Goal: Task Accomplishment & Management: Manage account settings

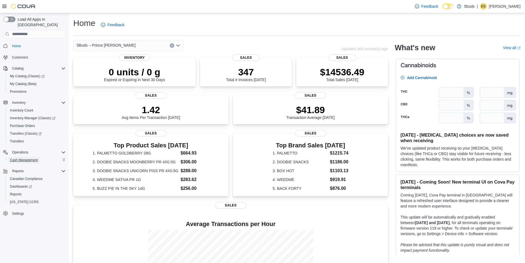
click at [17, 158] on span "Cash Management" at bounding box center [24, 160] width 28 height 4
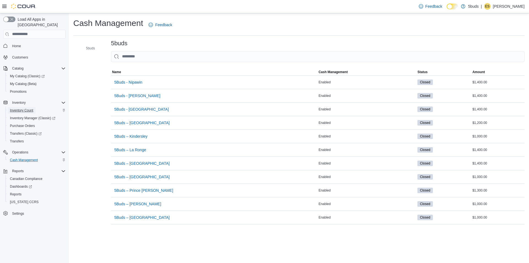
click at [23, 108] on span "Inventory Count" at bounding box center [21, 110] width 23 height 4
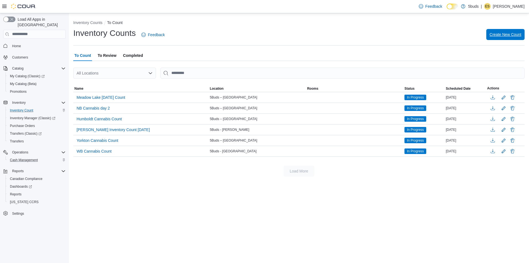
click at [500, 36] on span "Create New Count" at bounding box center [506, 35] width 32 height 6
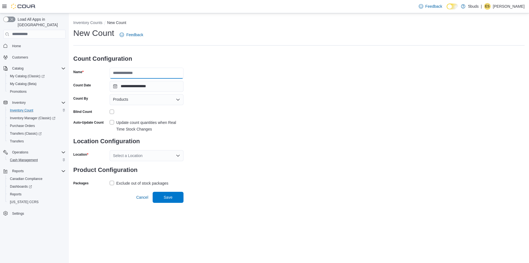
click at [132, 69] on input "Name" at bounding box center [147, 73] width 74 height 11
type input "**********"
click at [128, 159] on div "Select a Location" at bounding box center [147, 155] width 74 height 11
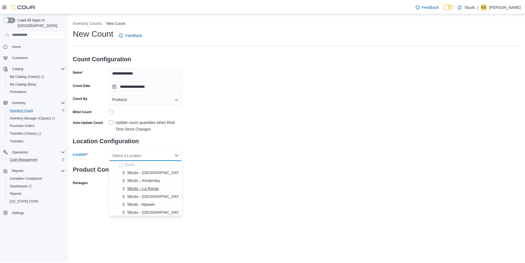
scroll to position [28, 0]
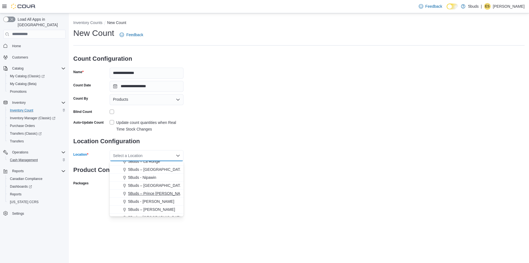
click at [137, 196] on button "5Buds – Prince [PERSON_NAME]" at bounding box center [147, 193] width 74 height 8
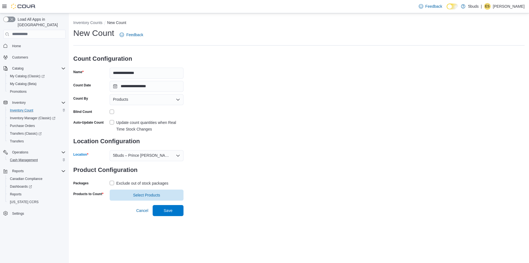
click at [112, 185] on label "Exclude out of stock packages" at bounding box center [139, 183] width 59 height 7
click at [132, 198] on span "Select Products" at bounding box center [146, 194] width 67 height 11
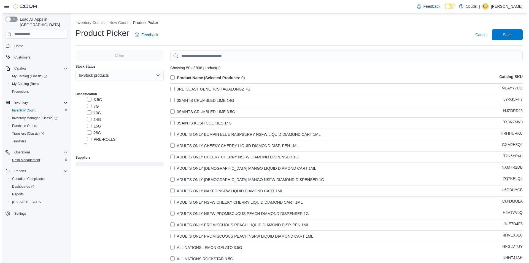
scroll to position [55, 0]
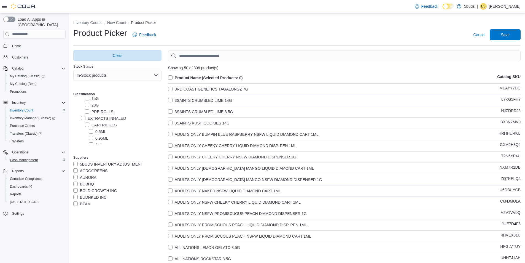
click at [84, 121] on label "EXTRACTS INHALED" at bounding box center [103, 118] width 45 height 7
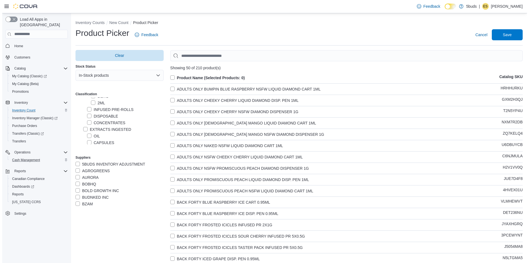
scroll to position [138, 0]
click at [84, 122] on label "EDIBLES SOLIDS" at bounding box center [100, 121] width 38 height 7
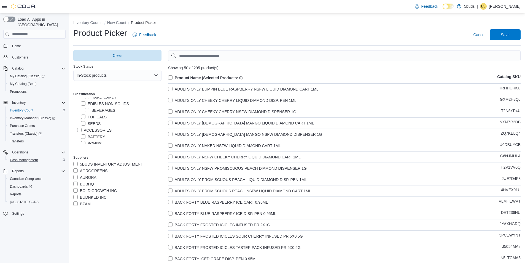
scroll to position [193, 0]
click at [83, 127] on label "TOPICALS" at bounding box center [94, 126] width 26 height 7
click at [82, 134] on label "SEEDS" at bounding box center [91, 132] width 20 height 7
click at [172, 78] on label "Product Name (Selected Products: 0)" at bounding box center [205, 77] width 75 height 7
click at [500, 38] on span "Save" at bounding box center [505, 34] width 24 height 11
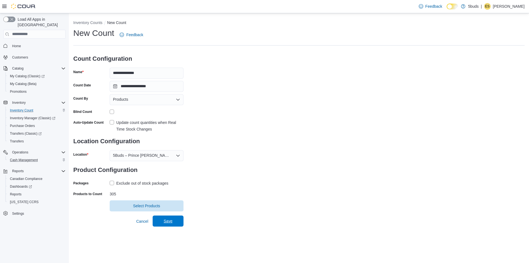
click at [173, 218] on span "Save" at bounding box center [168, 220] width 24 height 11
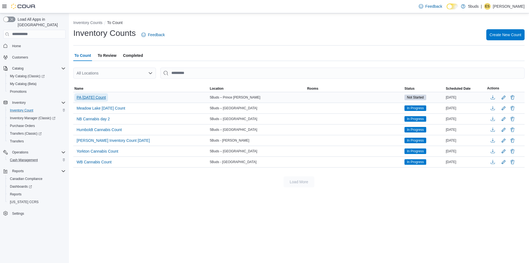
click at [102, 98] on span "PA [DATE] Count" at bounding box center [91, 98] width 29 height 6
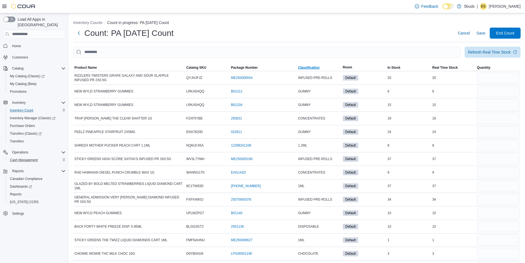
click at [317, 67] on span "Classification" at bounding box center [308, 67] width 21 height 4
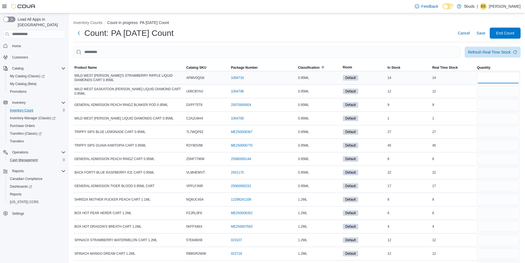
click at [499, 77] on input "number" at bounding box center [498, 77] width 42 height 11
type input "**"
type input "*"
type input "**"
type input "*"
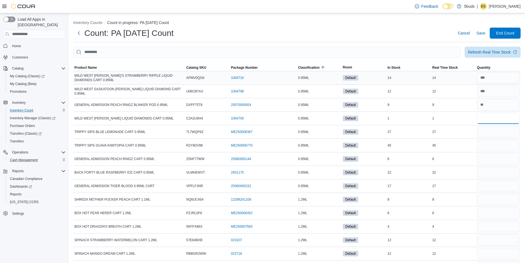
type input "*"
type input "**"
type input "*"
type input "**"
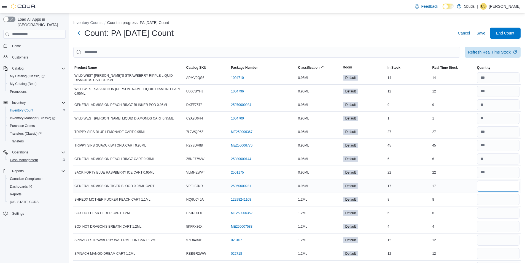
click at [497, 189] on input "number" at bounding box center [498, 185] width 42 height 11
type input "**"
type input "*"
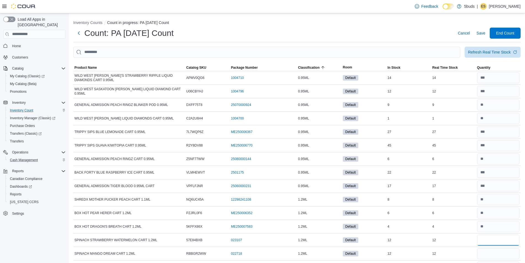
type input "**"
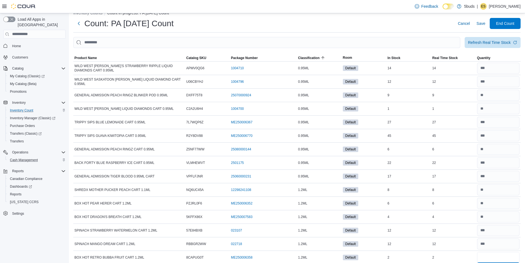
type input "*"
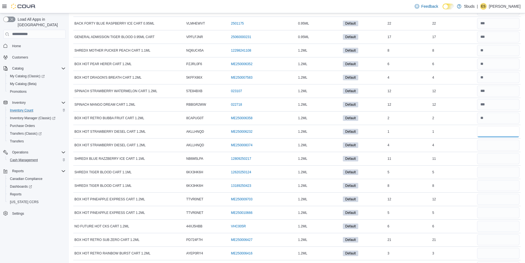
type input "*"
type input "**"
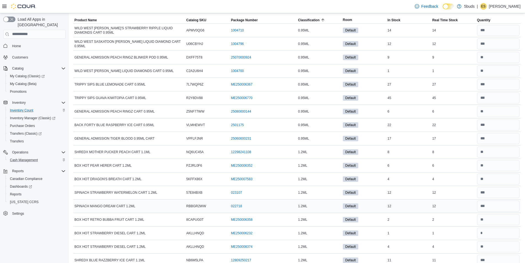
scroll to position [0, 0]
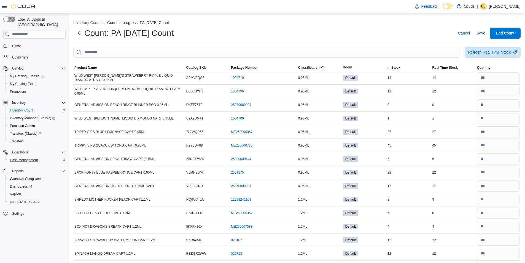
type input "*"
click at [485, 34] on span "Save" at bounding box center [481, 33] width 9 height 6
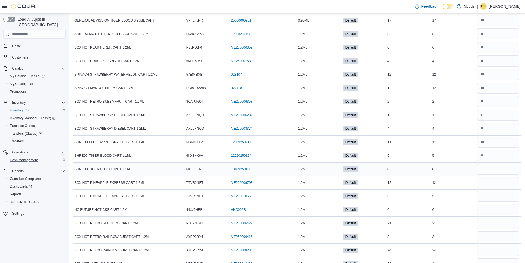
click at [476, 166] on div "8" at bounding box center [453, 169] width 45 height 7
click at [501, 167] on input "number" at bounding box center [498, 168] width 42 height 11
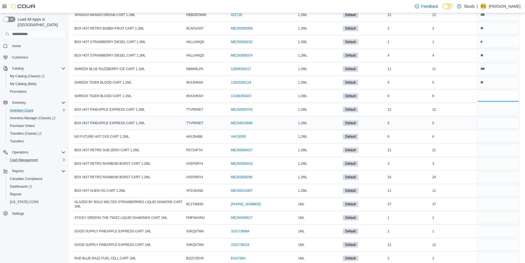
scroll to position [248, 0]
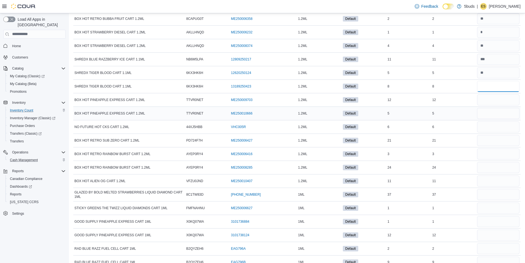
type input "*"
type input "**"
type input "*"
type input "**"
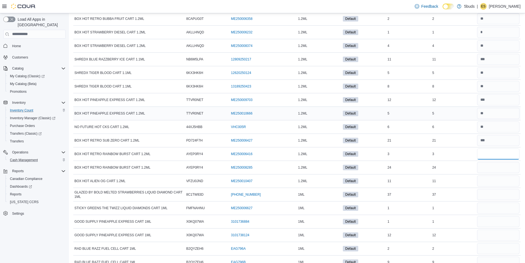
type input "*"
type input "**"
type input "*"
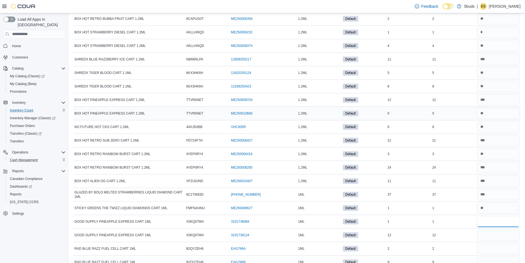
type input "*"
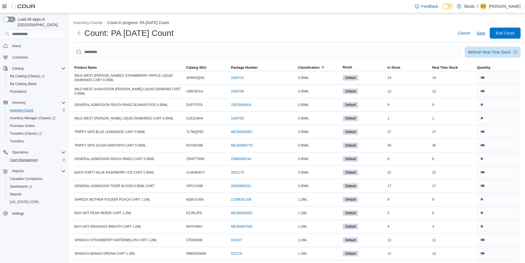
type input "**"
click at [488, 30] on button "Save" at bounding box center [480, 33] width 13 height 11
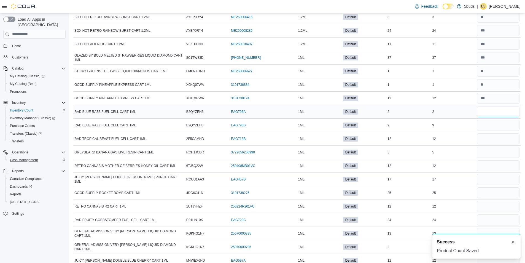
click at [487, 112] on input "number" at bounding box center [498, 111] width 42 height 11
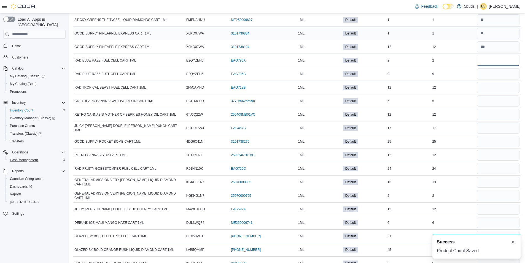
scroll to position [440, 0]
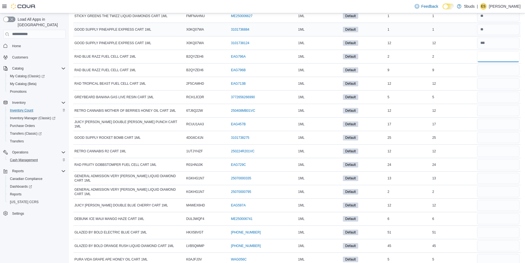
type input "*"
type input "**"
type input "*"
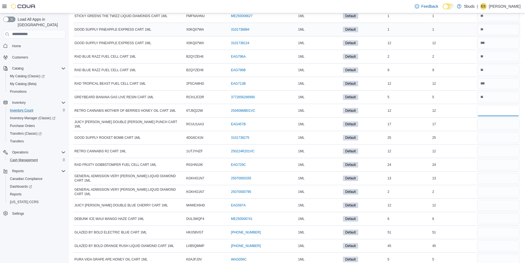
type input "**"
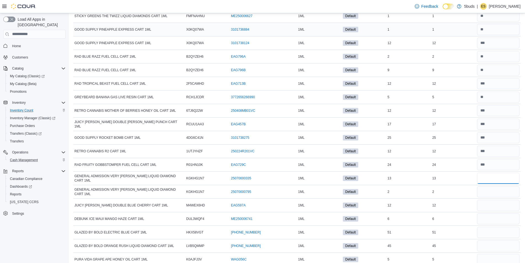
type input "**"
type input "*"
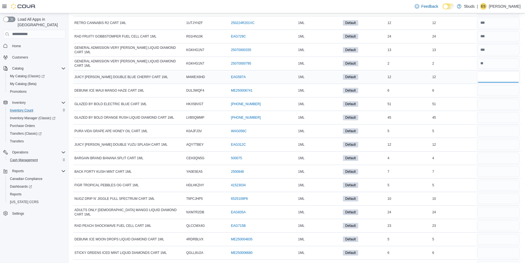
scroll to position [578, 0]
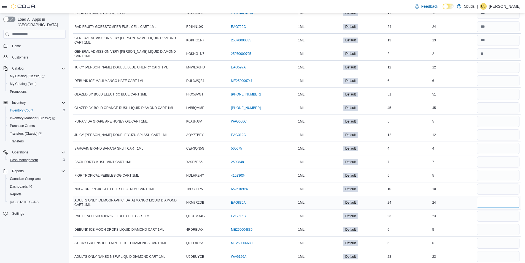
click at [494, 199] on input "number" at bounding box center [498, 202] width 42 height 11
type input "**"
type input "*"
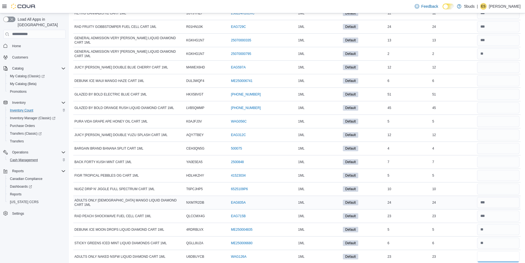
type input "**"
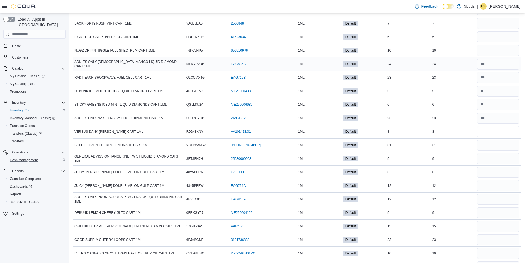
type input "*"
type input "**"
type input "*"
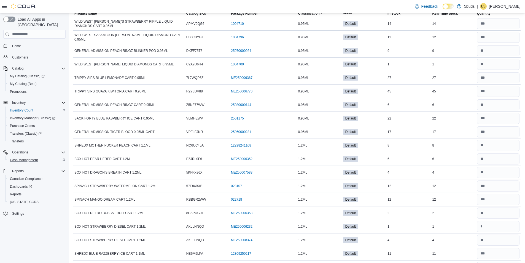
scroll to position [0, 0]
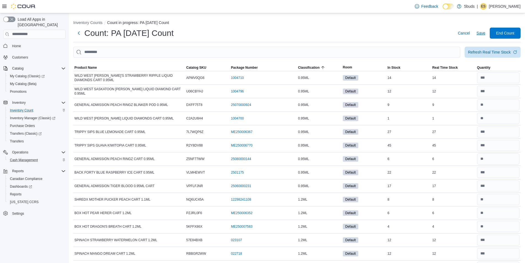
type input "**"
click at [484, 32] on span "Save" at bounding box center [481, 33] width 9 height 6
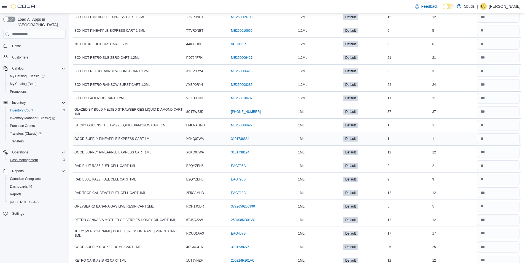
scroll to position [496, 0]
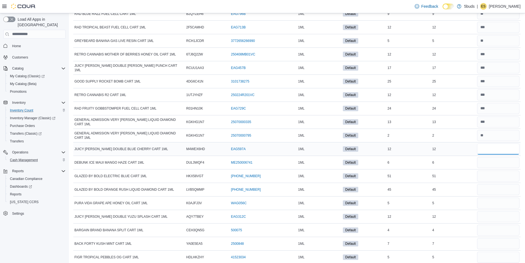
click at [501, 151] on input "number" at bounding box center [498, 148] width 42 height 11
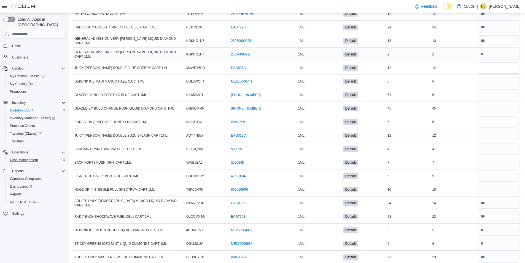
scroll to position [579, 0]
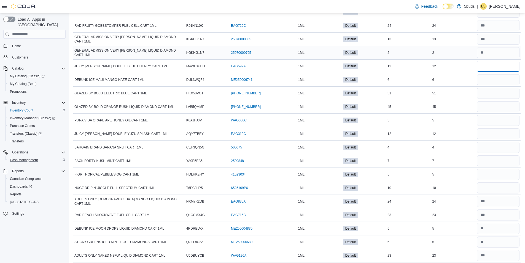
type input "**"
type input "*"
type input "**"
type input "*"
type input "**"
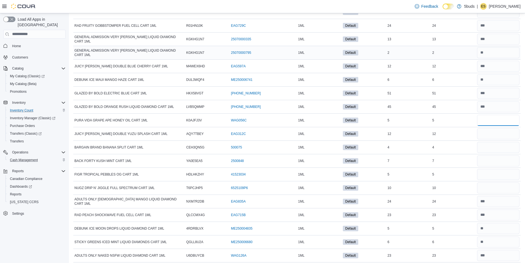
type input "*"
type input "**"
type input "*"
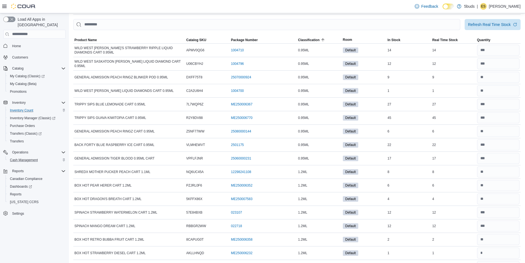
scroll to position [0, 0]
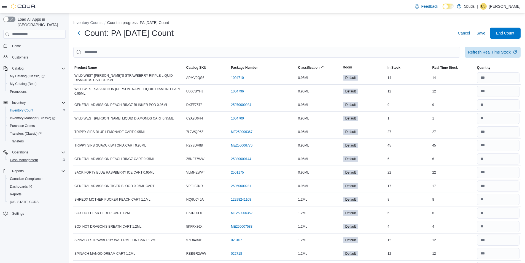
type input "**"
click at [482, 35] on span "Save" at bounding box center [481, 33] width 9 height 6
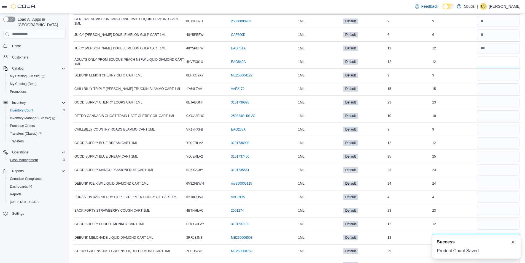
click at [493, 64] on input "number" at bounding box center [498, 61] width 42 height 11
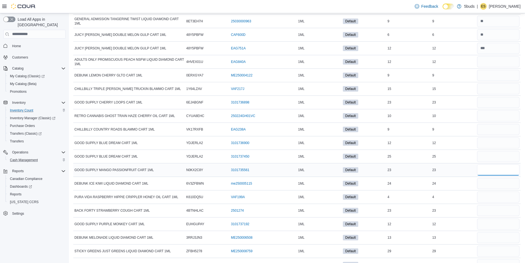
click at [494, 174] on input "number" at bounding box center [498, 169] width 42 height 11
click at [497, 209] on input "number" at bounding box center [498, 210] width 42 height 11
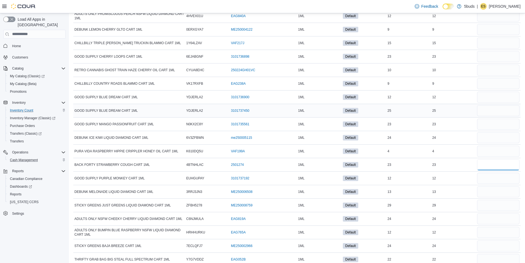
scroll to position [908, 0]
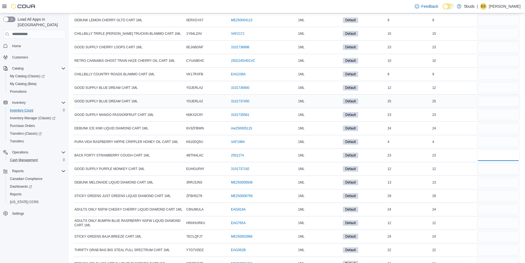
type input "**"
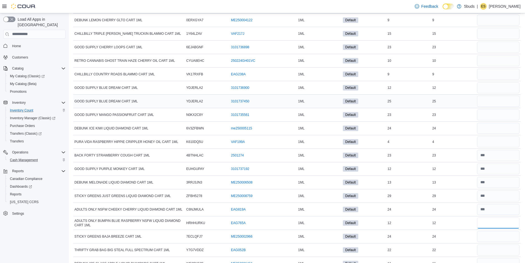
type input "**"
type input "*"
type input "**"
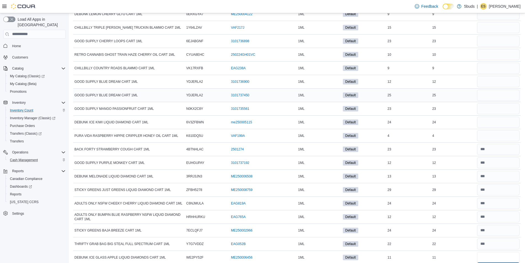
type input "**"
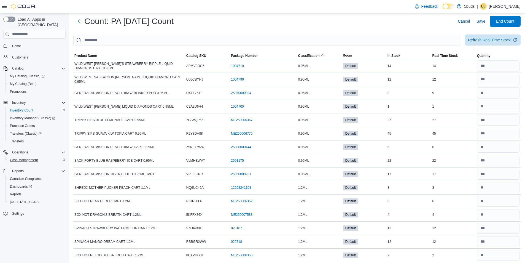
scroll to position [0, 0]
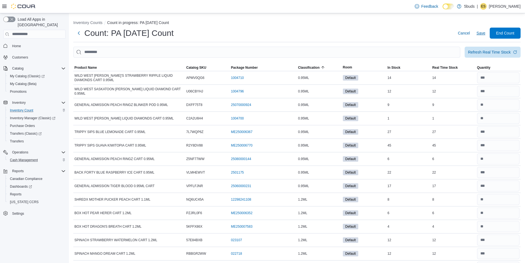
type input "**"
click at [485, 37] on span "Save" at bounding box center [481, 33] width 9 height 11
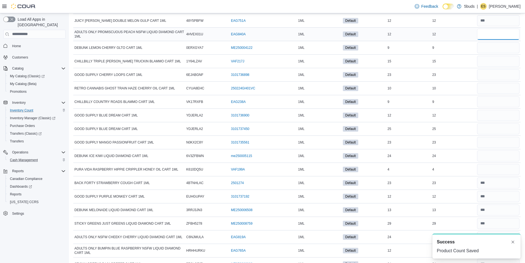
click at [489, 38] on input "number" at bounding box center [498, 34] width 42 height 11
type input "**"
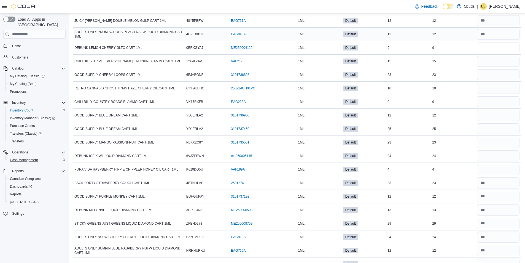
type input "*"
type input "**"
type input "*"
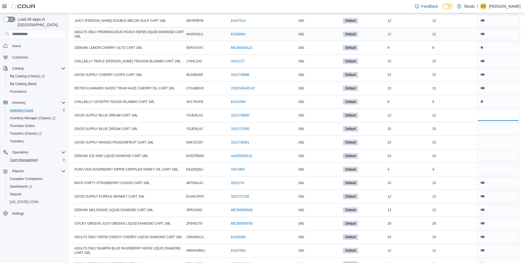
type input "**"
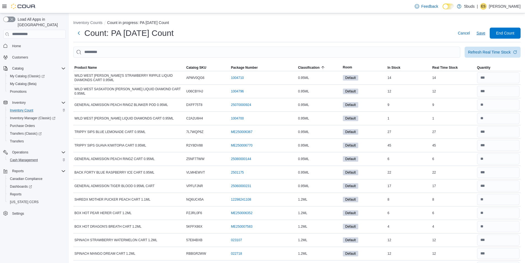
type input "*"
click at [483, 35] on span "Save" at bounding box center [481, 33] width 9 height 6
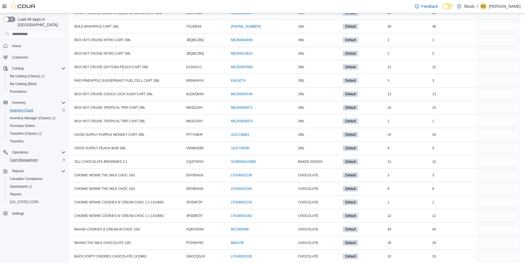
scroll to position [1130, 0]
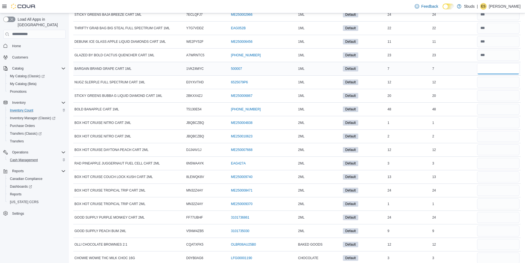
click at [493, 69] on input "number" at bounding box center [498, 68] width 42 height 11
type input "*"
type input "**"
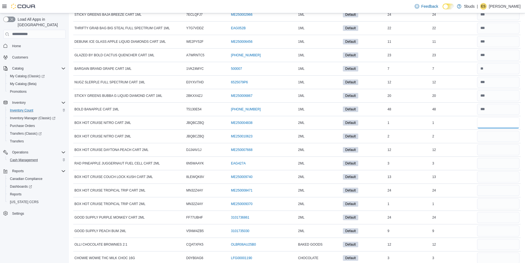
type input "*"
type input "**"
type input "*"
type input "**"
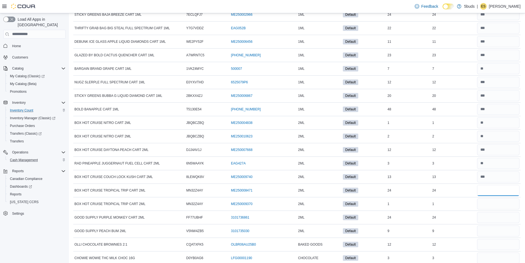
type input "**"
type input "*"
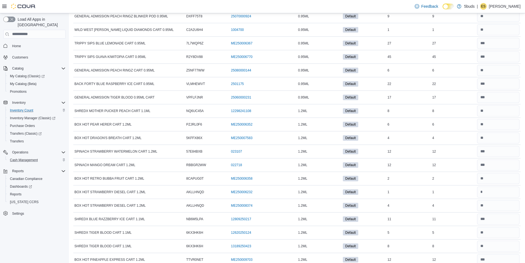
scroll to position [0, 0]
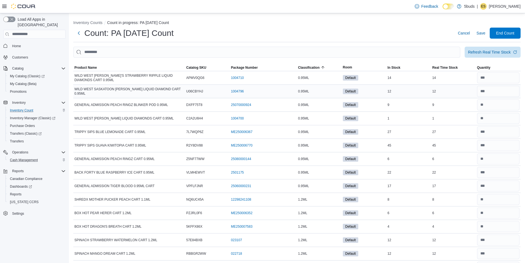
type input "**"
click at [485, 33] on span "Save" at bounding box center [481, 33] width 9 height 6
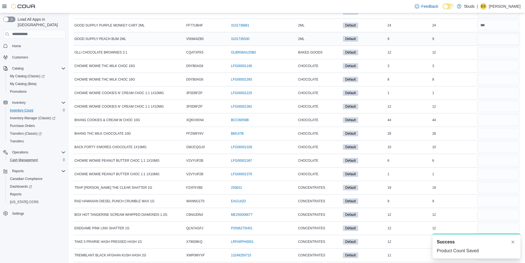
click at [502, 44] on div at bounding box center [498, 38] width 45 height 13
click at [500, 36] on input "number" at bounding box center [498, 38] width 42 height 11
type input "*"
type input "**"
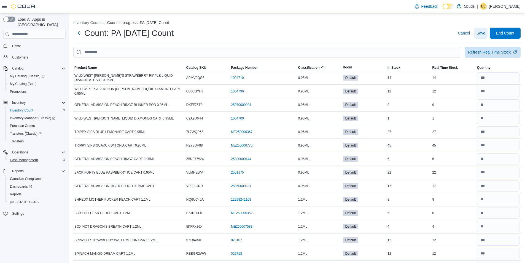
click at [482, 34] on span "Save" at bounding box center [481, 33] width 9 height 6
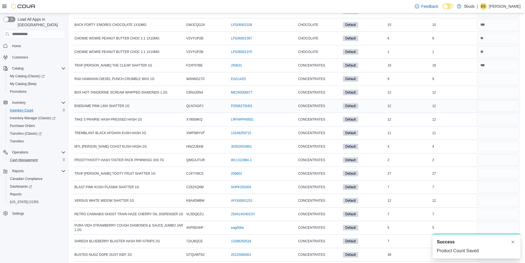
scroll to position [1433, 0]
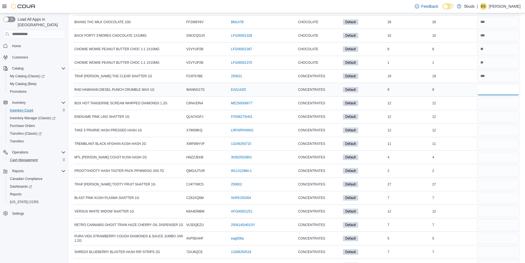
click at [500, 91] on input "number" at bounding box center [498, 89] width 42 height 11
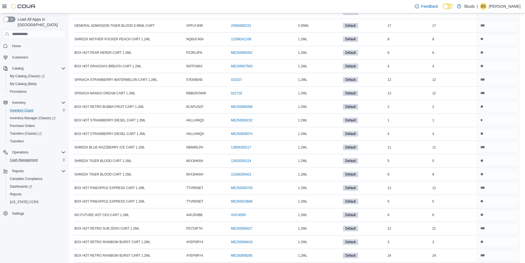
scroll to position [0, 0]
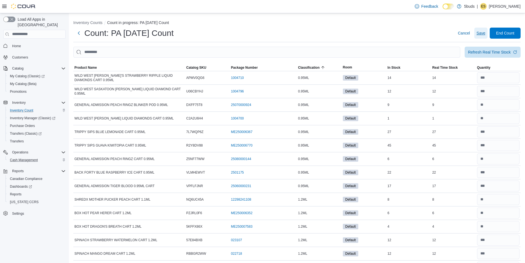
click at [485, 33] on span "Save" at bounding box center [481, 33] width 9 height 6
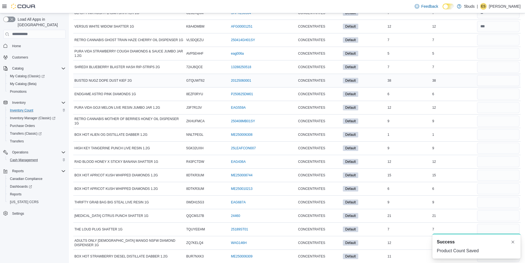
scroll to position [1625, 0]
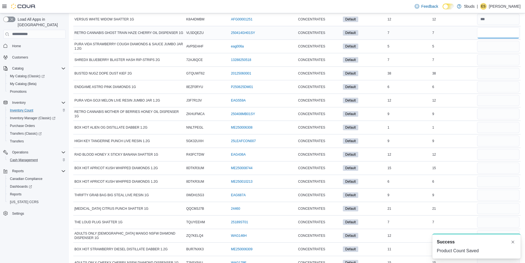
click at [489, 31] on input "number" at bounding box center [498, 32] width 42 height 11
click at [486, 34] on input "number" at bounding box center [498, 32] width 42 height 11
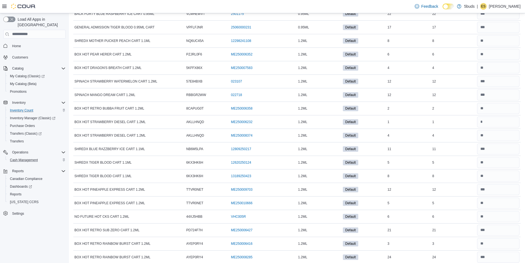
scroll to position [0, 0]
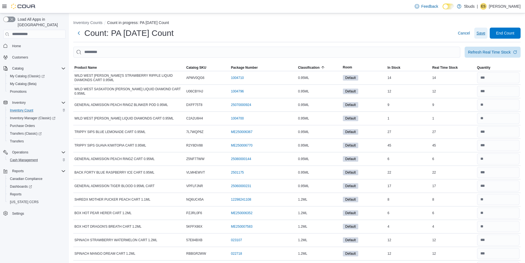
click at [483, 33] on span "Save" at bounding box center [481, 33] width 9 height 6
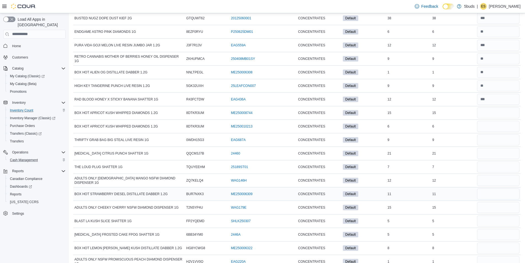
scroll to position [1736, 0]
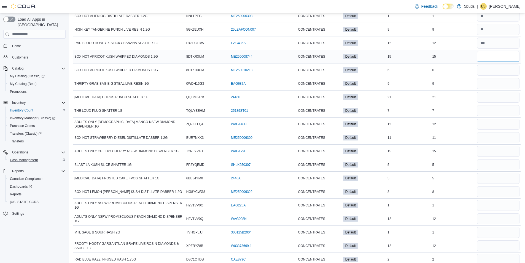
click at [496, 52] on input "number" at bounding box center [498, 56] width 42 height 11
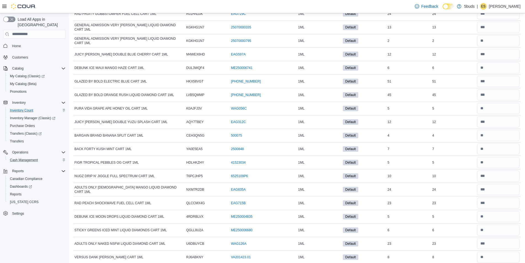
scroll to position [0, 0]
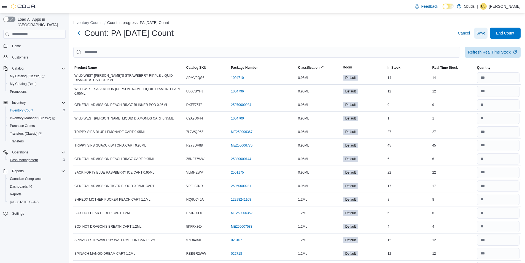
click at [484, 30] on span "Save" at bounding box center [481, 33] width 9 height 6
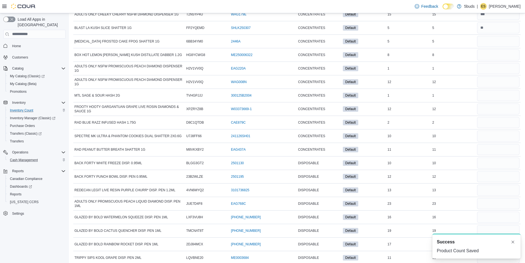
scroll to position [1845, 0]
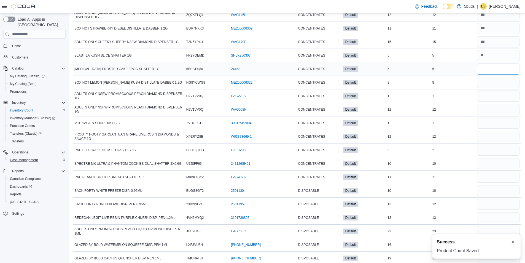
click at [493, 66] on input "number" at bounding box center [498, 68] width 42 height 11
click at [493, 67] on input "number" at bounding box center [498, 68] width 42 height 11
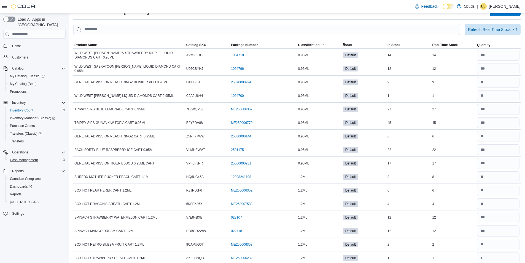
scroll to position [0, 0]
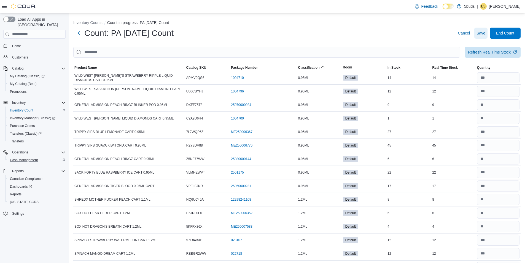
click at [483, 35] on span "Save" at bounding box center [481, 33] width 9 height 6
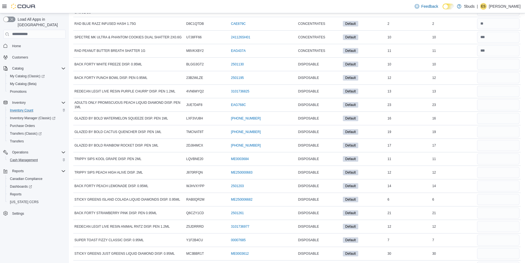
scroll to position [1984, 0]
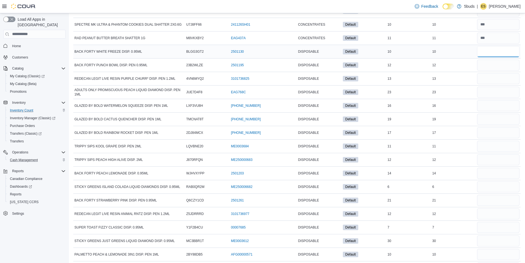
click at [505, 50] on input "number" at bounding box center [498, 51] width 42 height 11
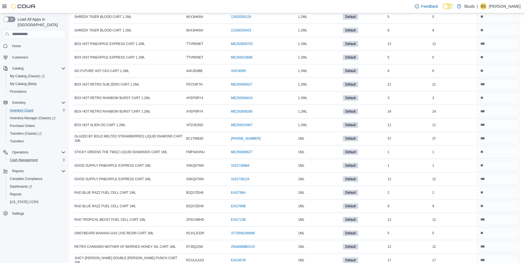
scroll to position [0, 0]
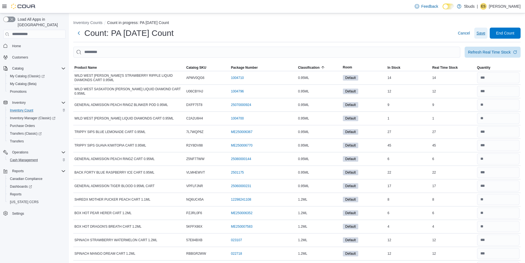
click at [485, 28] on span "Save" at bounding box center [481, 33] width 9 height 11
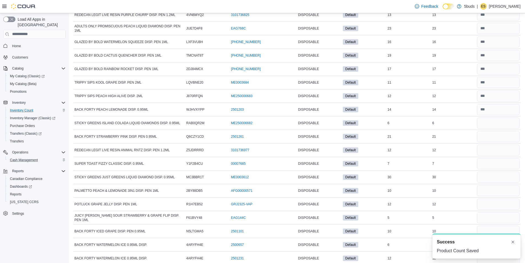
scroll to position [2121, 0]
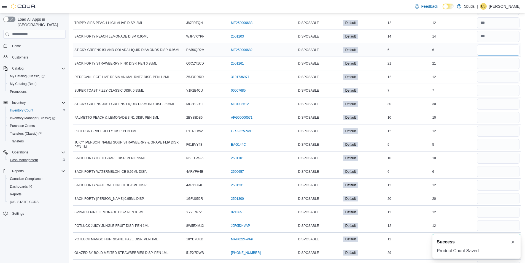
click at [490, 49] on input "number" at bounding box center [498, 49] width 42 height 11
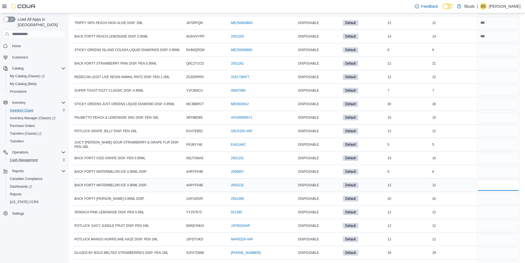
click at [486, 184] on input "number" at bounding box center [498, 184] width 42 height 11
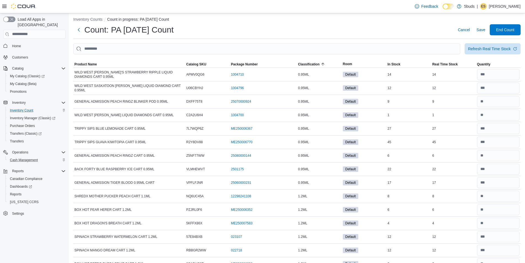
scroll to position [0, 0]
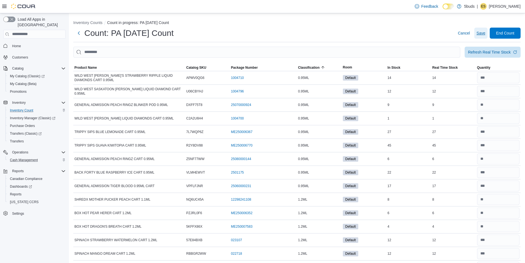
click at [485, 33] on span "Save" at bounding box center [481, 33] width 9 height 6
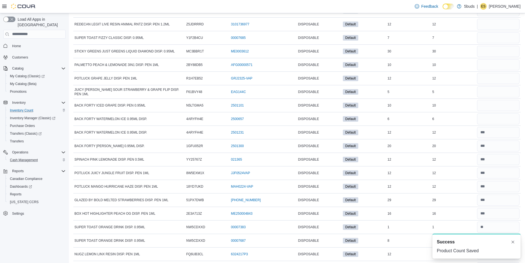
scroll to position [2108, 0]
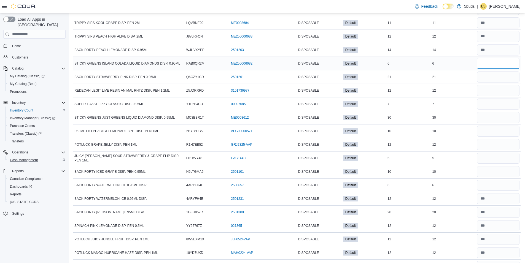
click at [509, 59] on input "number" at bounding box center [498, 63] width 42 height 11
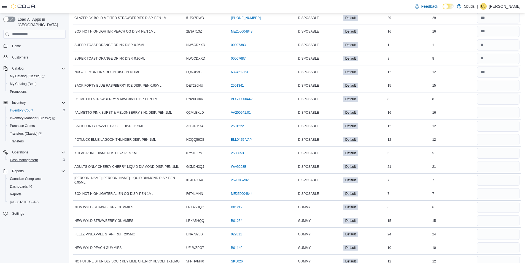
scroll to position [0, 0]
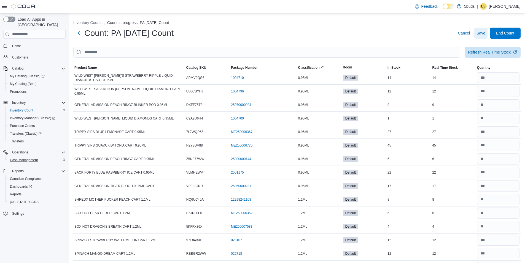
click at [485, 32] on span "Save" at bounding box center [481, 33] width 9 height 6
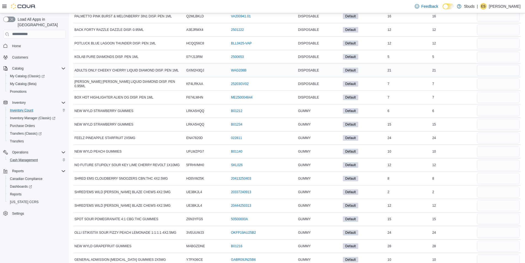
scroll to position [2342, 0]
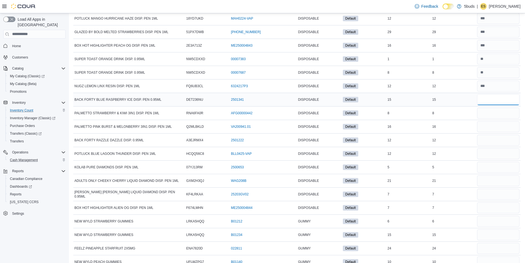
click at [492, 97] on input "number" at bounding box center [498, 99] width 42 height 11
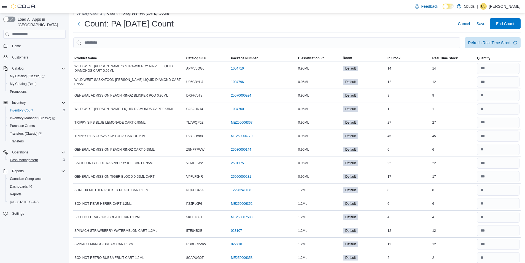
scroll to position [0, 0]
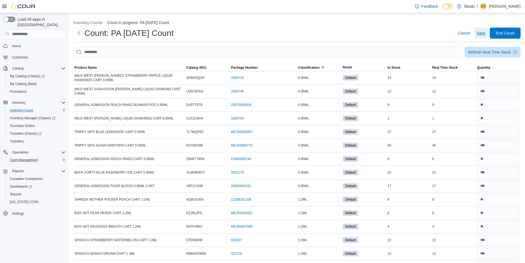
click at [484, 33] on span "Save" at bounding box center [481, 33] width 9 height 6
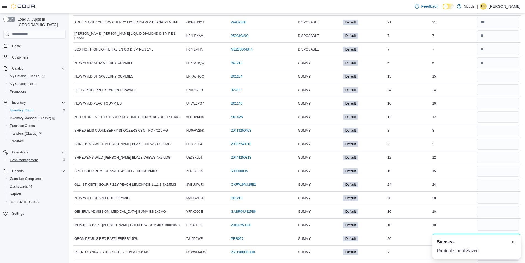
scroll to position [2413, 0]
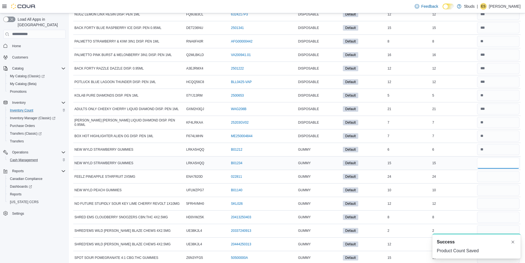
click at [482, 165] on input "number" at bounding box center [498, 162] width 42 height 11
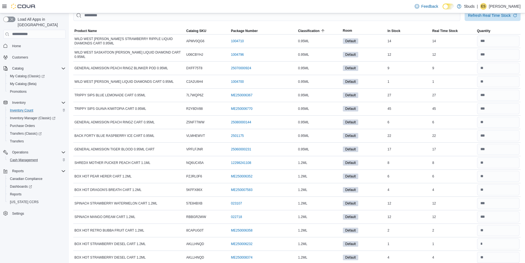
scroll to position [0, 0]
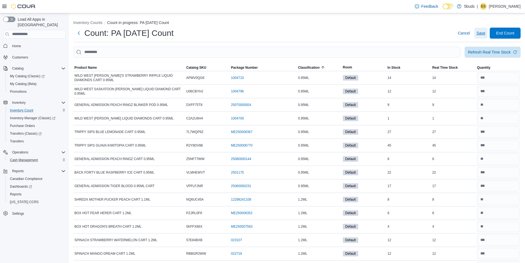
click at [485, 32] on span "Save" at bounding box center [481, 33] width 9 height 6
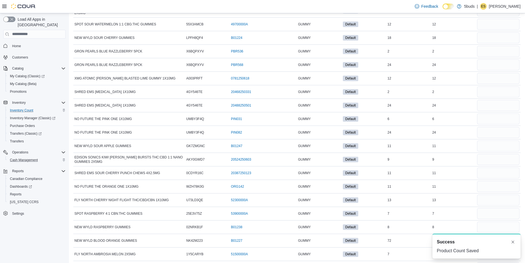
scroll to position [2785, 0]
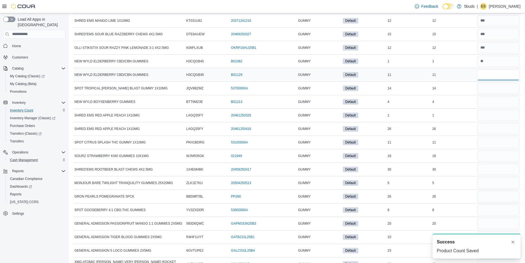
click at [491, 73] on input "number" at bounding box center [498, 74] width 42 height 11
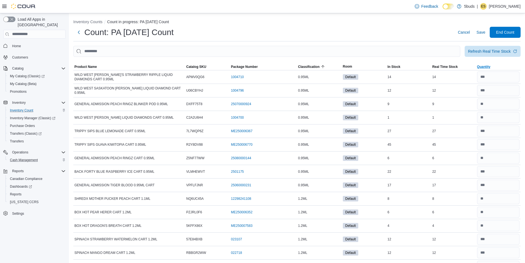
scroll to position [0, 0]
click at [485, 31] on span "Save" at bounding box center [481, 33] width 9 height 6
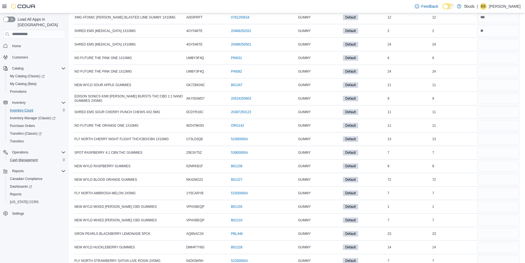
scroll to position [3114, 0]
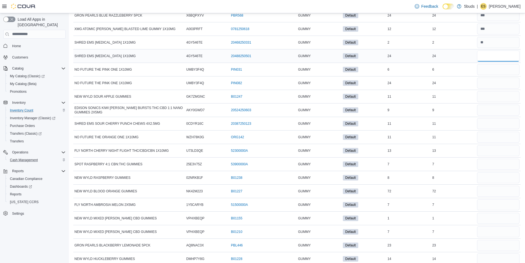
click at [493, 58] on input "number" at bounding box center [498, 55] width 42 height 11
click at [485, 61] on input "number" at bounding box center [498, 55] width 42 height 11
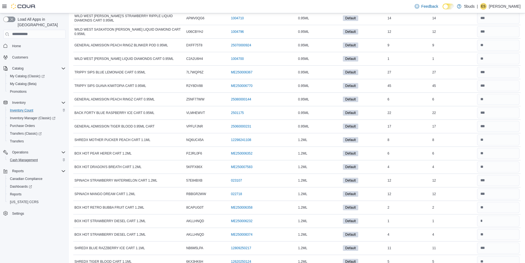
scroll to position [0, 0]
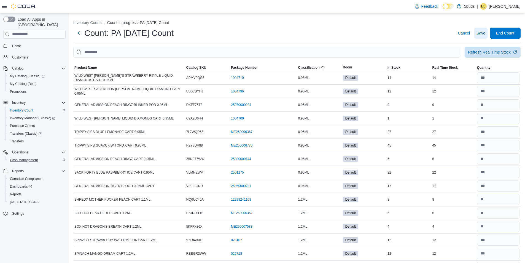
drag, startPoint x: 489, startPoint y: 34, endPoint x: 529, endPoint y: 18, distance: 43.0
click at [485, 34] on span "Save" at bounding box center [481, 33] width 9 height 6
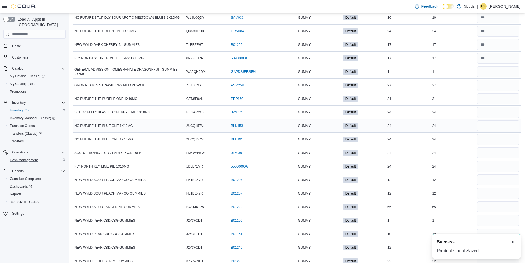
scroll to position [3452, 0]
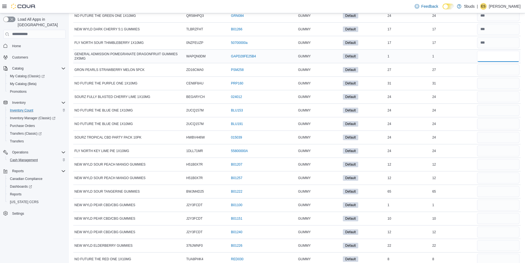
click at [485, 57] on input "number" at bounding box center [498, 56] width 42 height 11
click at [504, 56] on input "number" at bounding box center [498, 56] width 42 height 11
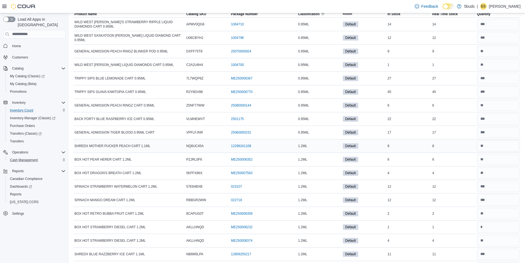
scroll to position [0, 0]
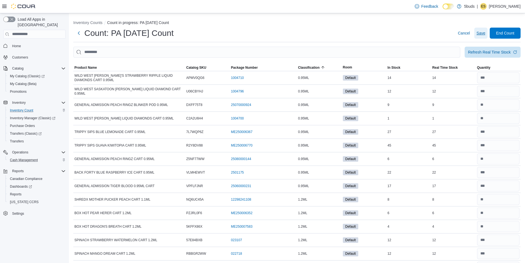
click at [485, 34] on span "Save" at bounding box center [481, 33] width 9 height 6
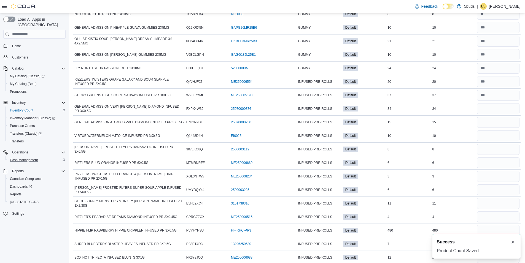
scroll to position [3763, 0]
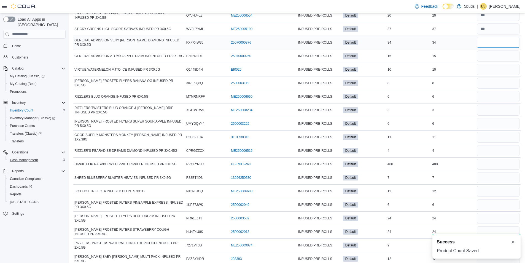
click at [494, 43] on input "number" at bounding box center [498, 42] width 42 height 11
click at [502, 45] on input "number" at bounding box center [498, 42] width 42 height 11
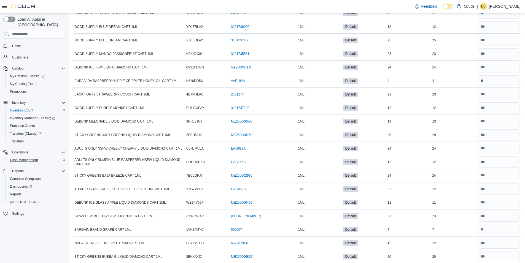
scroll to position [0, 0]
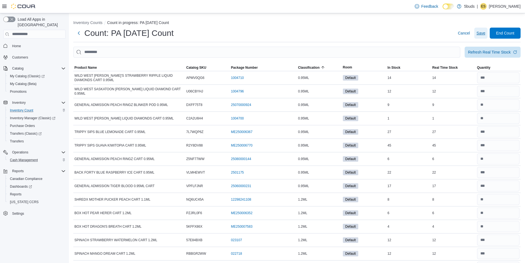
click at [485, 37] on span "Save" at bounding box center [481, 33] width 9 height 11
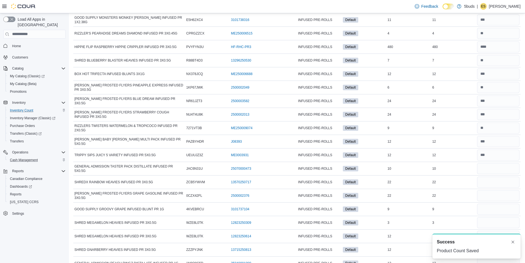
scroll to position [3834, 0]
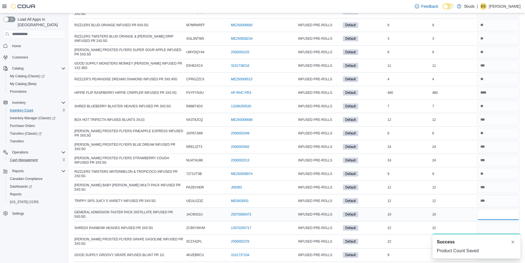
click at [504, 214] on input "number" at bounding box center [498, 214] width 42 height 11
click at [504, 211] on input "number" at bounding box center [498, 214] width 42 height 11
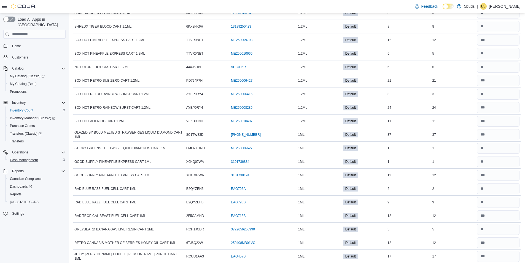
scroll to position [0, 0]
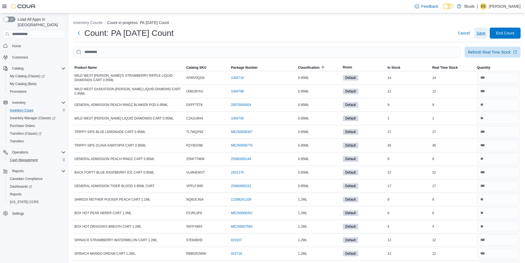
click at [485, 30] on span "Save" at bounding box center [481, 33] width 9 height 6
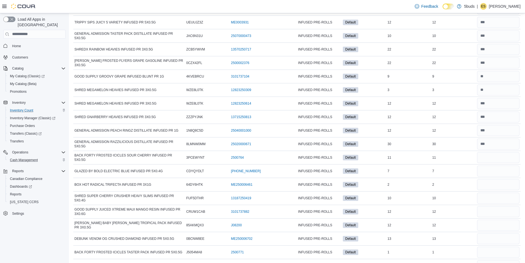
scroll to position [4048, 0]
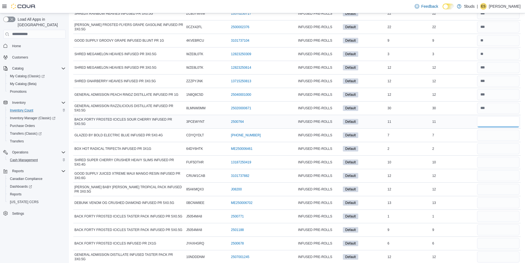
click at [486, 121] on input "number" at bounding box center [498, 121] width 42 height 11
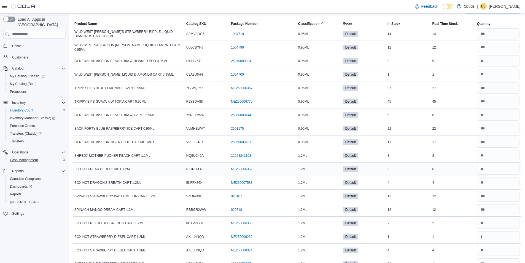
scroll to position [0, 0]
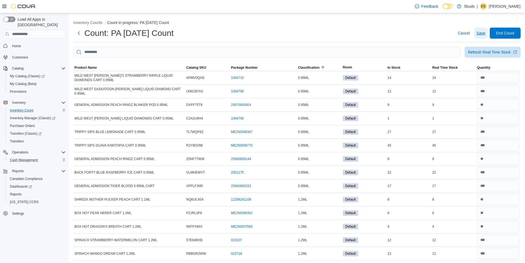
click at [484, 35] on span "Save" at bounding box center [481, 33] width 9 height 6
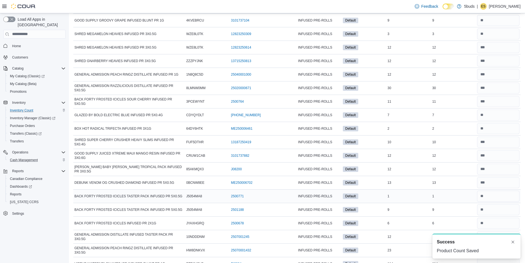
scroll to position [4151, 0]
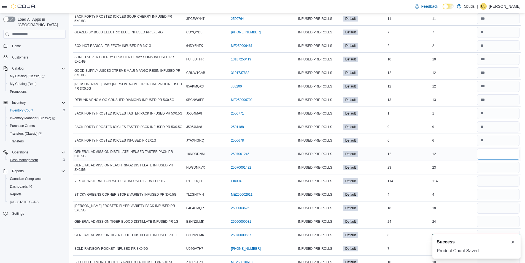
click at [489, 156] on input "number" at bounding box center [498, 153] width 42 height 11
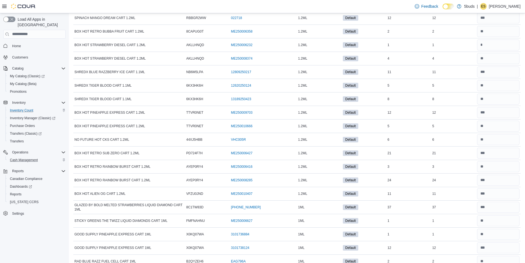
scroll to position [0, 0]
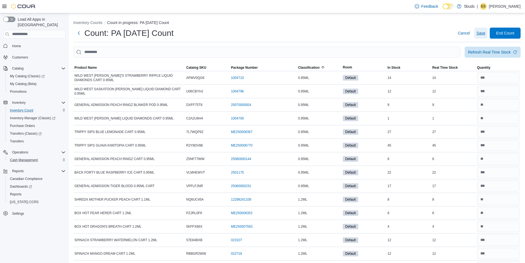
click at [484, 35] on span "Save" at bounding box center [481, 33] width 9 height 6
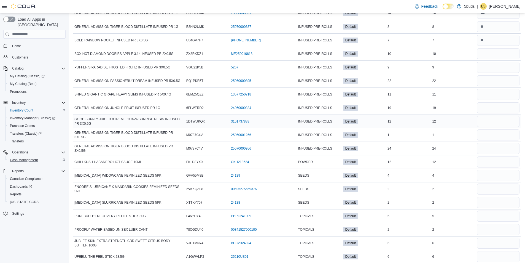
scroll to position [4349, 0]
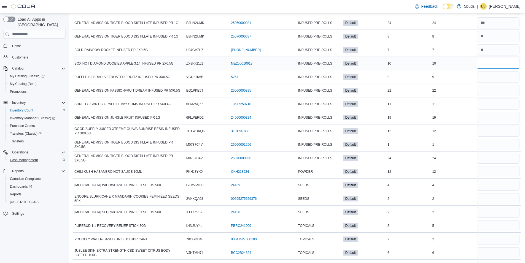
click at [493, 59] on input "number" at bounding box center [498, 63] width 42 height 11
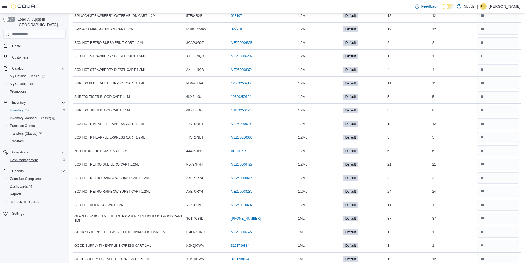
scroll to position [0, 0]
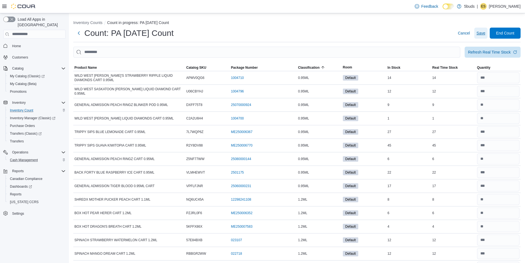
click at [483, 34] on span "Save" at bounding box center [481, 33] width 9 height 6
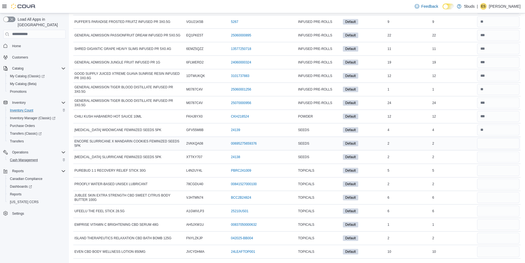
click at [494, 149] on div at bounding box center [498, 143] width 45 height 13
click at [494, 147] on input "number" at bounding box center [498, 143] width 42 height 11
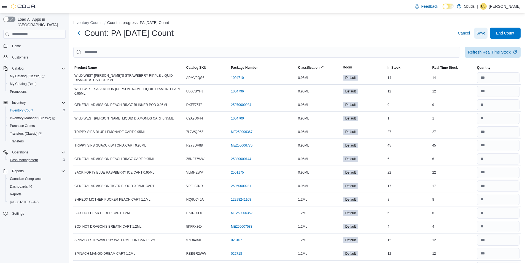
click at [485, 34] on span "Save" at bounding box center [481, 33] width 9 height 6
click at [508, 33] on span "End Count" at bounding box center [505, 33] width 18 height 6
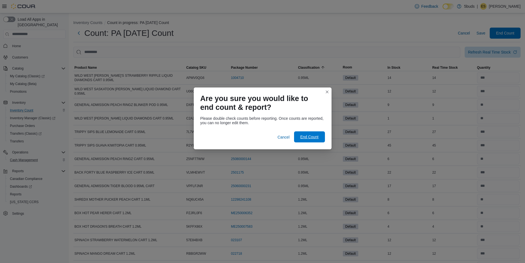
click at [303, 140] on span "End Count" at bounding box center [309, 136] width 24 height 11
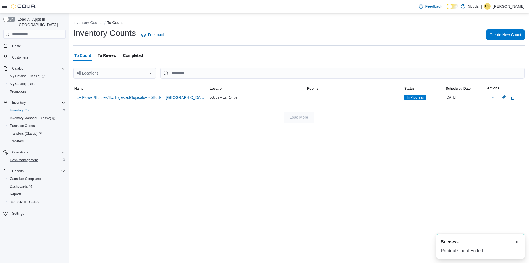
click at [104, 53] on span "To Review" at bounding box center [107, 55] width 19 height 11
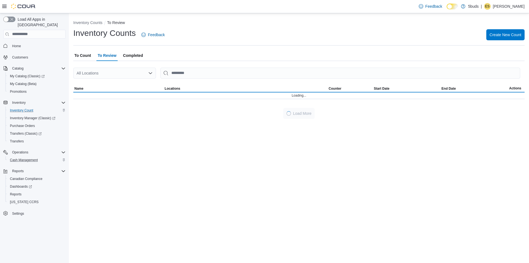
click at [86, 53] on span "To Count" at bounding box center [82, 55] width 17 height 11
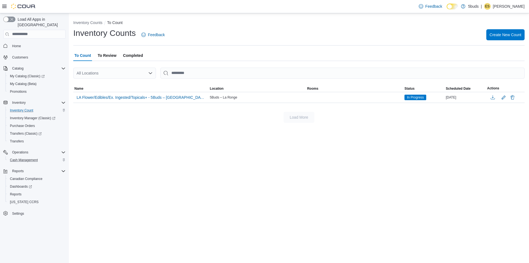
click at [111, 55] on span "To Review" at bounding box center [107, 55] width 19 height 11
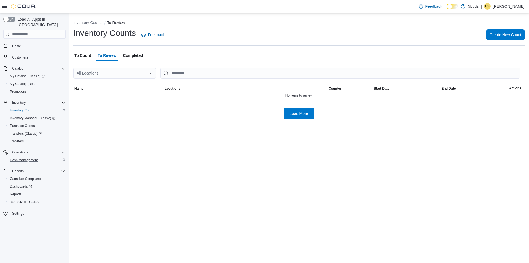
click at [134, 55] on span "Completed" at bounding box center [133, 55] width 20 height 11
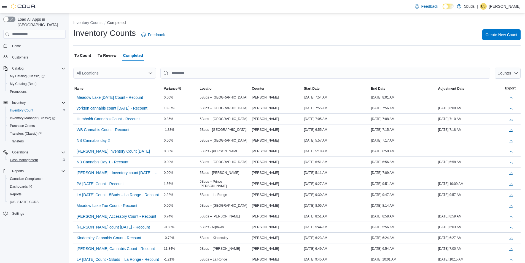
click at [110, 57] on span "To Review" at bounding box center [107, 55] width 19 height 11
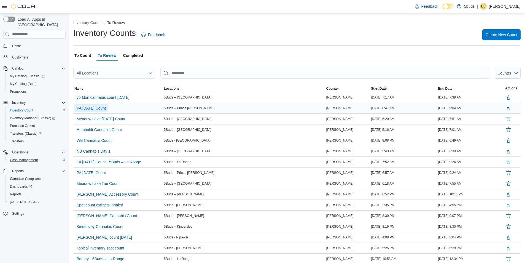
click at [80, 107] on span "PA [DATE] Count" at bounding box center [91, 108] width 29 height 6
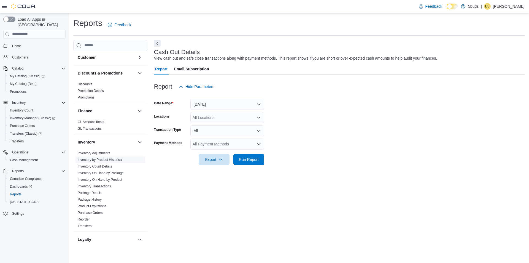
scroll to position [138, 0]
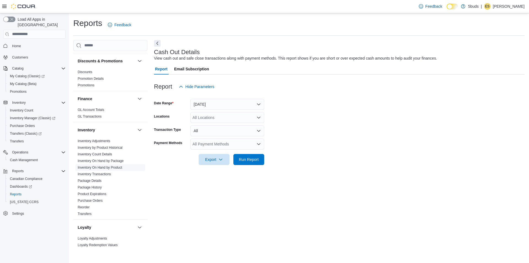
click at [113, 165] on link "Inventory On Hand by Product" at bounding box center [100, 167] width 44 height 4
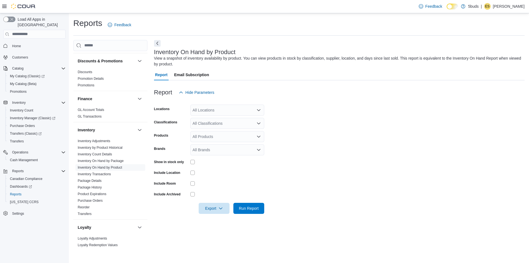
click at [228, 110] on div "All Locations" at bounding box center [227, 109] width 74 height 11
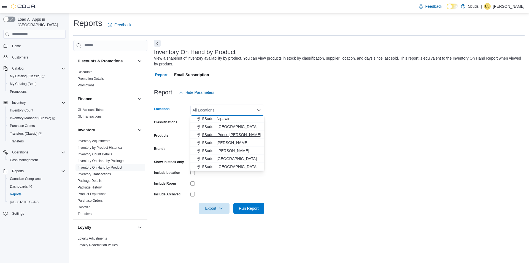
click at [236, 134] on span "5Buds – Prince [PERSON_NAME]" at bounding box center [231, 135] width 59 height 6
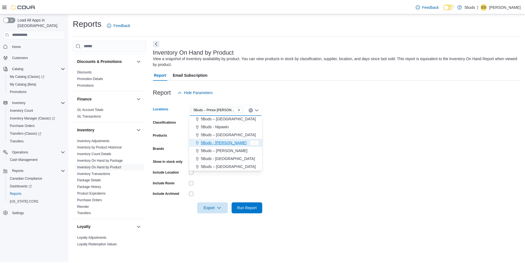
scroll to position [33, 0]
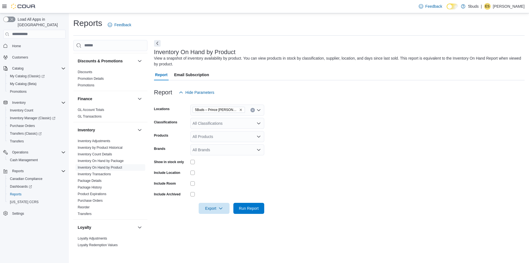
click at [341, 153] on form "Locations 5Buds – Prince Albert Classifications All Classifications Products Al…" at bounding box center [339, 156] width 371 height 116
click at [255, 209] on span "Run Report" at bounding box center [249, 208] width 20 height 6
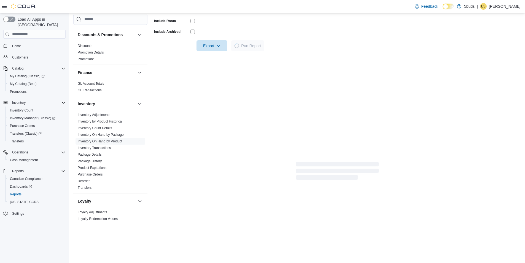
scroll to position [165, 0]
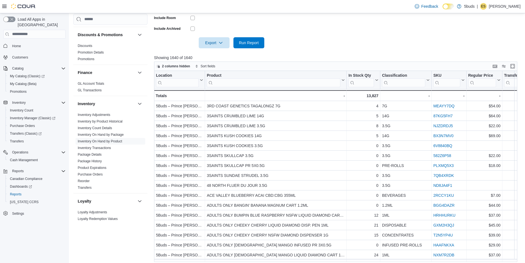
click at [243, 83] on input "search" at bounding box center [274, 82] width 134 height 9
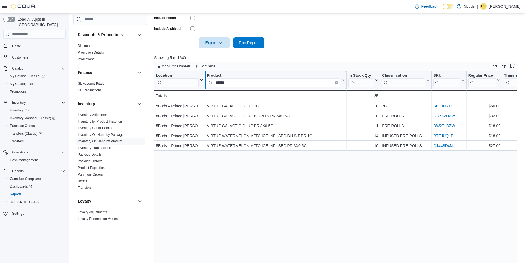
type input "******"
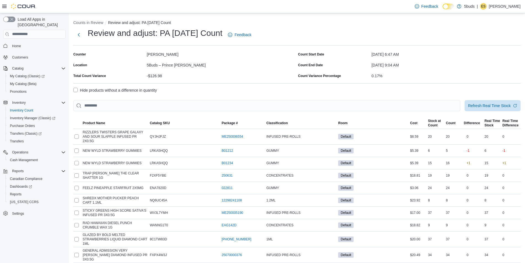
click at [75, 90] on label "Hide products without a difference in quantity" at bounding box center [115, 90] width 84 height 7
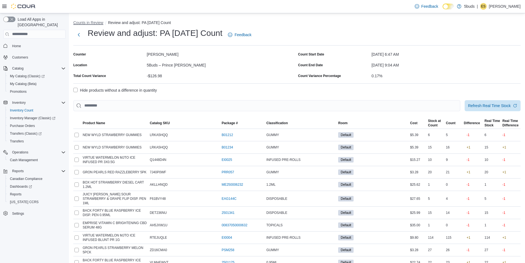
click at [89, 21] on button "Counts in Review" at bounding box center [88, 22] width 30 height 4
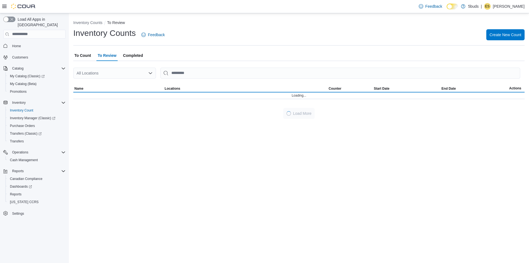
click at [77, 55] on span "To Count" at bounding box center [82, 55] width 17 height 11
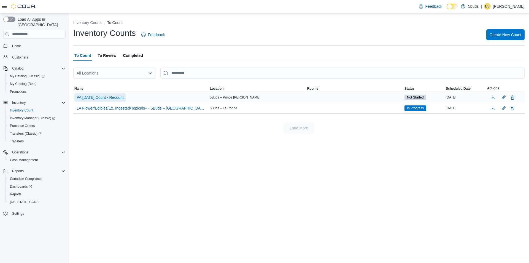
click at [116, 96] on span "PA [DATE] Count - Recount" at bounding box center [100, 98] width 47 height 6
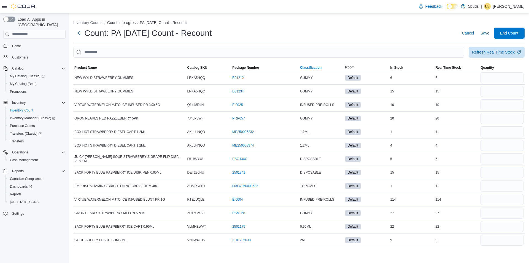
click at [311, 68] on span "Classification" at bounding box center [310, 67] width 21 height 4
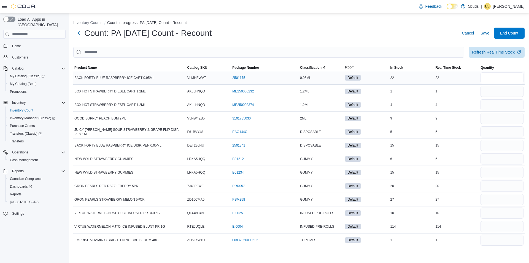
click at [496, 81] on input "number" at bounding box center [502, 77] width 43 height 11
click at [501, 185] on input "number" at bounding box center [502, 185] width 43 height 11
type input "**"
type input "*"
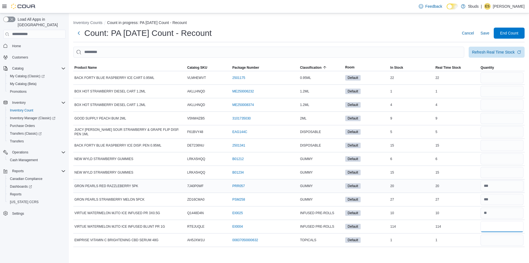
type input "***"
type input "*"
click at [485, 34] on span "Save" at bounding box center [485, 33] width 9 height 6
click at [492, 240] on input "number" at bounding box center [502, 239] width 43 height 11
type input "*"
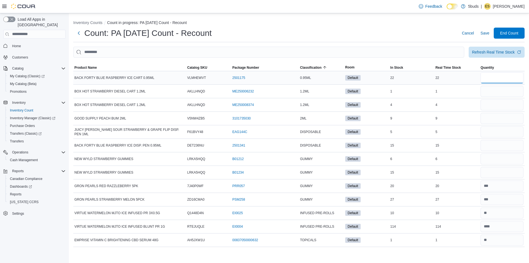
click at [487, 77] on input "number" at bounding box center [502, 77] width 43 height 11
type input "**"
type input "*"
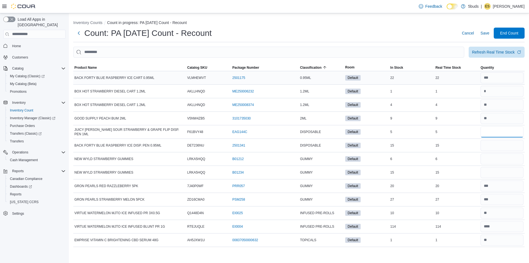
type input "*"
type input "**"
type input "*"
type input "**"
type input "*"
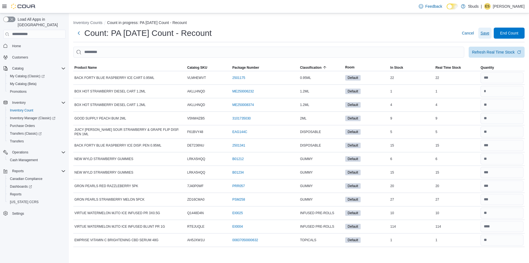
click at [487, 33] on span "Save" at bounding box center [485, 33] width 9 height 6
click at [504, 32] on span "End Count" at bounding box center [509, 33] width 18 height 6
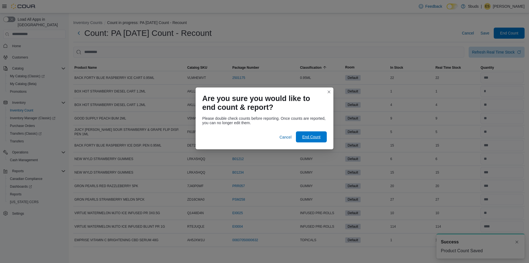
click at [306, 138] on span "End Count" at bounding box center [311, 137] width 18 height 6
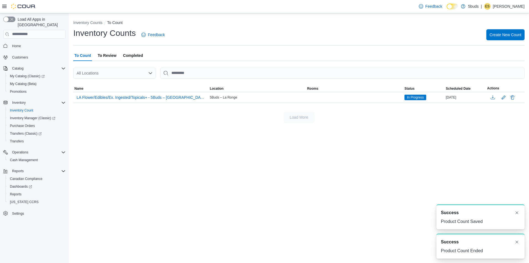
click at [107, 55] on span "To Review" at bounding box center [107, 55] width 19 height 11
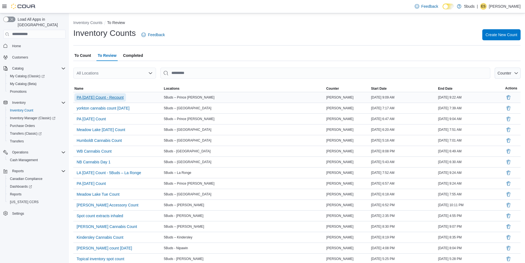
click at [101, 95] on span "PA [DATE] Count - Recount" at bounding box center [100, 98] width 47 height 6
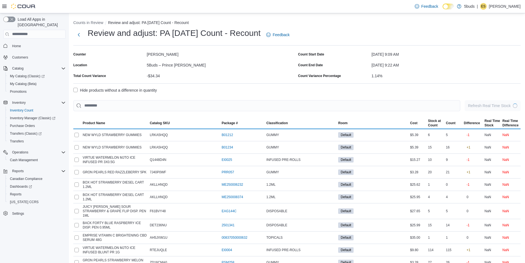
click at [75, 89] on label "Hide products without a difference in quantity" at bounding box center [115, 90] width 84 height 7
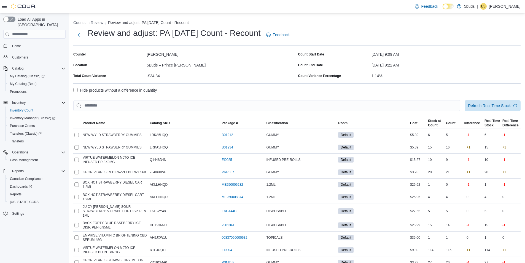
click at [76, 88] on label "Hide products without a difference in quantity" at bounding box center [115, 90] width 84 height 7
click at [75, 90] on label "Hide products without a difference in quantity" at bounding box center [115, 90] width 84 height 7
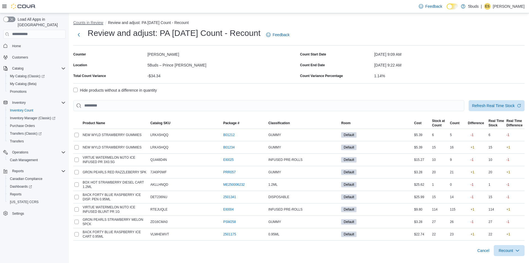
click at [93, 25] on button "Counts in Review" at bounding box center [88, 22] width 30 height 4
